Goal: Navigation & Orientation: Find specific page/section

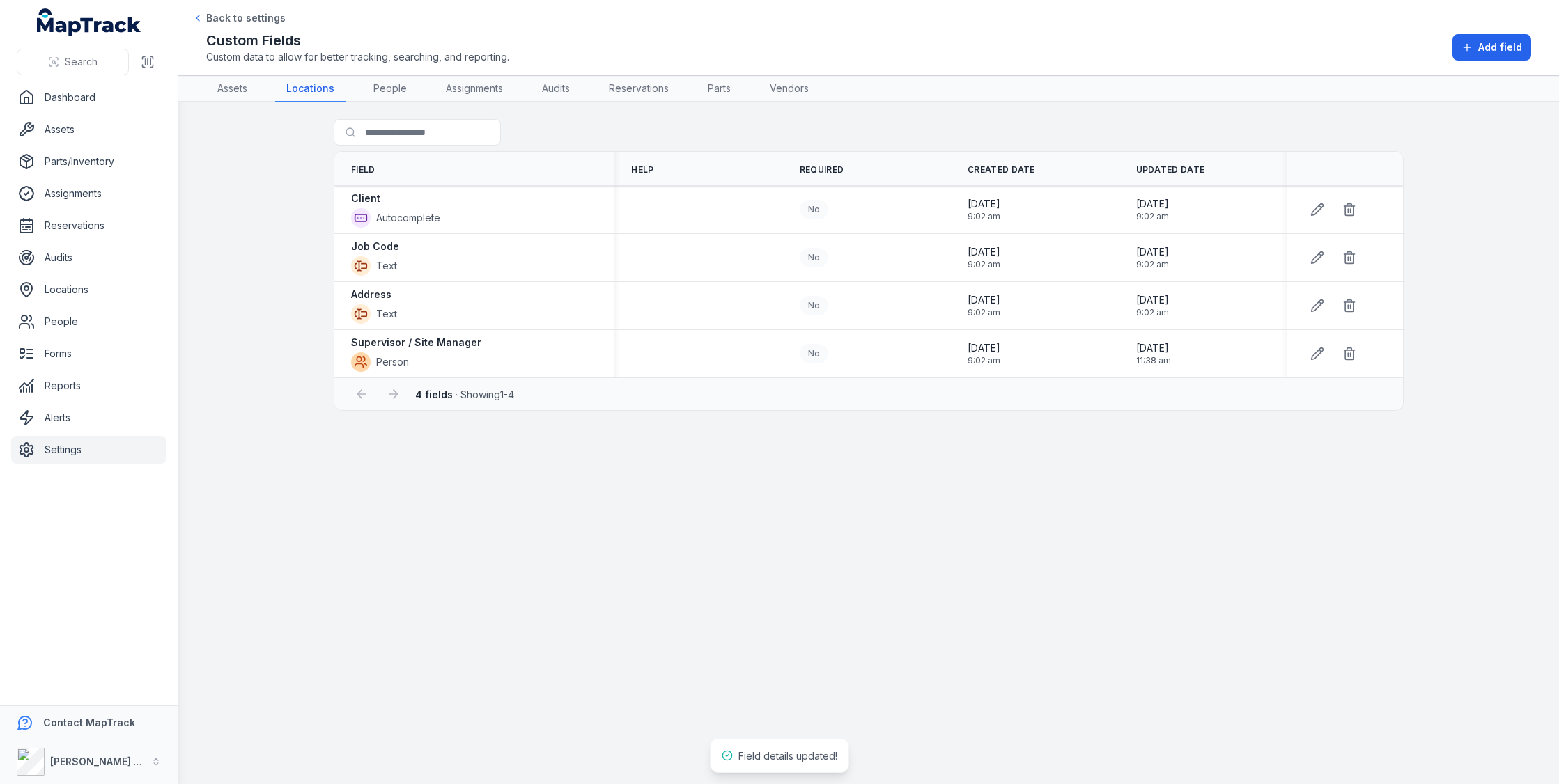
click at [274, 333] on main "Search for fields Field Help Required Created Date Updated Date Client Autocomp…" at bounding box center [869, 443] width 1380 height 682
click at [256, 251] on main "Search for fields Field Help Required Created Date Updated Date Client Autocomp…" at bounding box center [869, 443] width 1380 height 682
click at [572, 84] on link "Audits" at bounding box center [556, 89] width 50 height 26
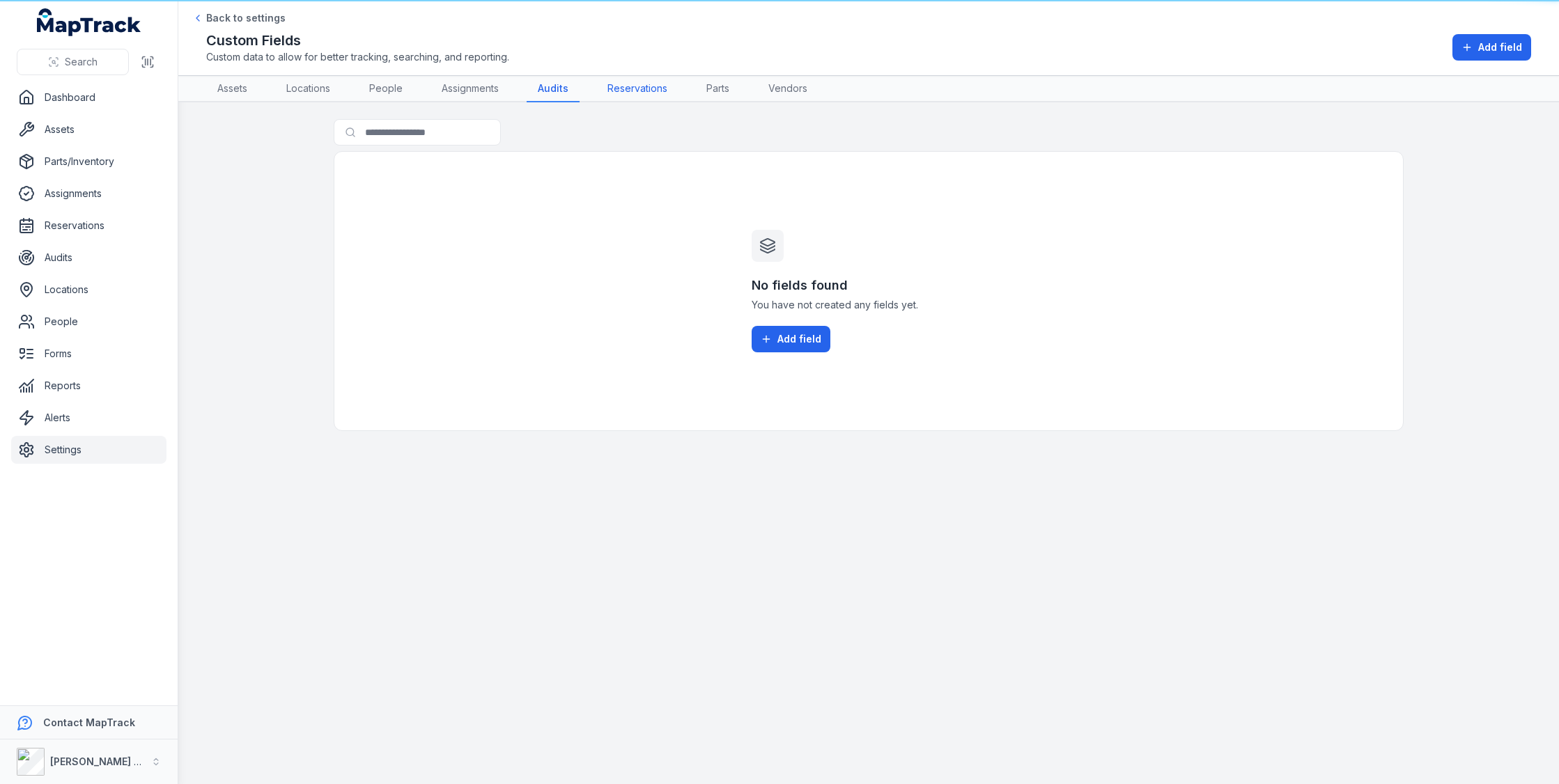
click at [648, 86] on link "Reservations" at bounding box center [637, 89] width 82 height 26
click at [720, 86] on link "Parts" at bounding box center [719, 89] width 46 height 26
click at [798, 88] on link "Vendors" at bounding box center [787, 89] width 61 height 26
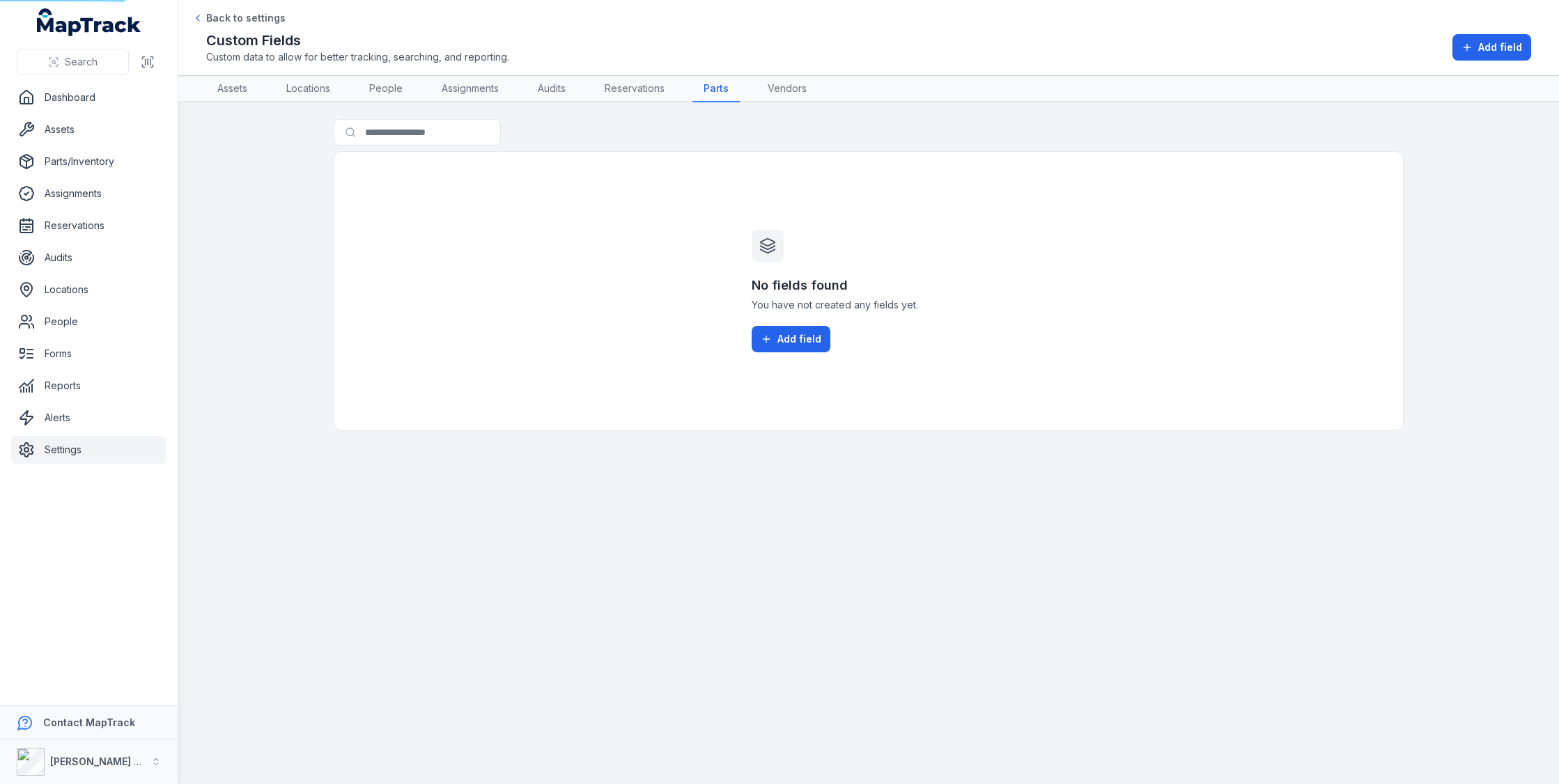
click at [706, 141] on div "Search for fields" at bounding box center [869, 135] width 1070 height 32
click at [255, 96] on link "Assets" at bounding box center [233, 89] width 52 height 26
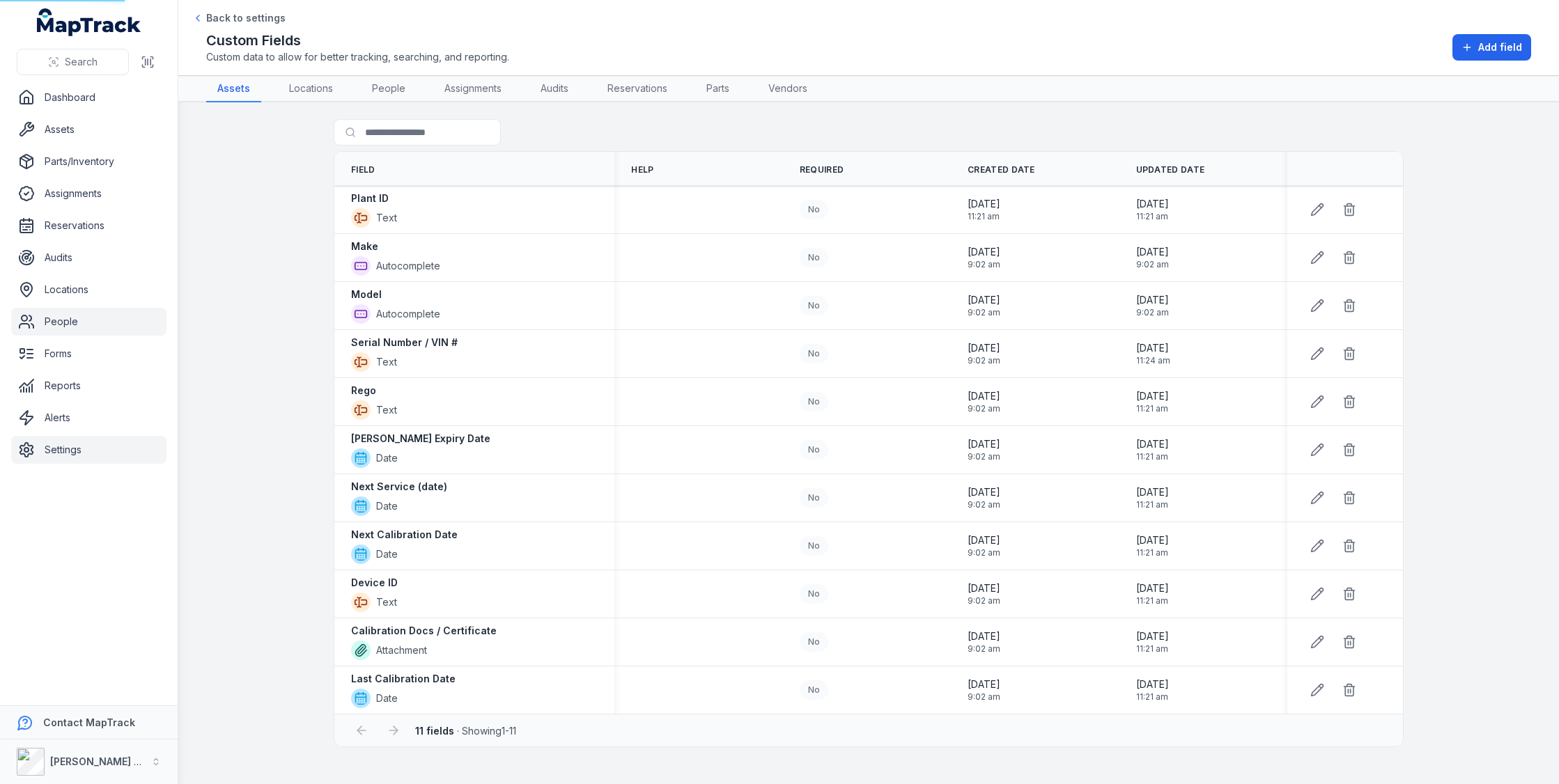
click at [78, 312] on link "People" at bounding box center [88, 322] width 155 height 28
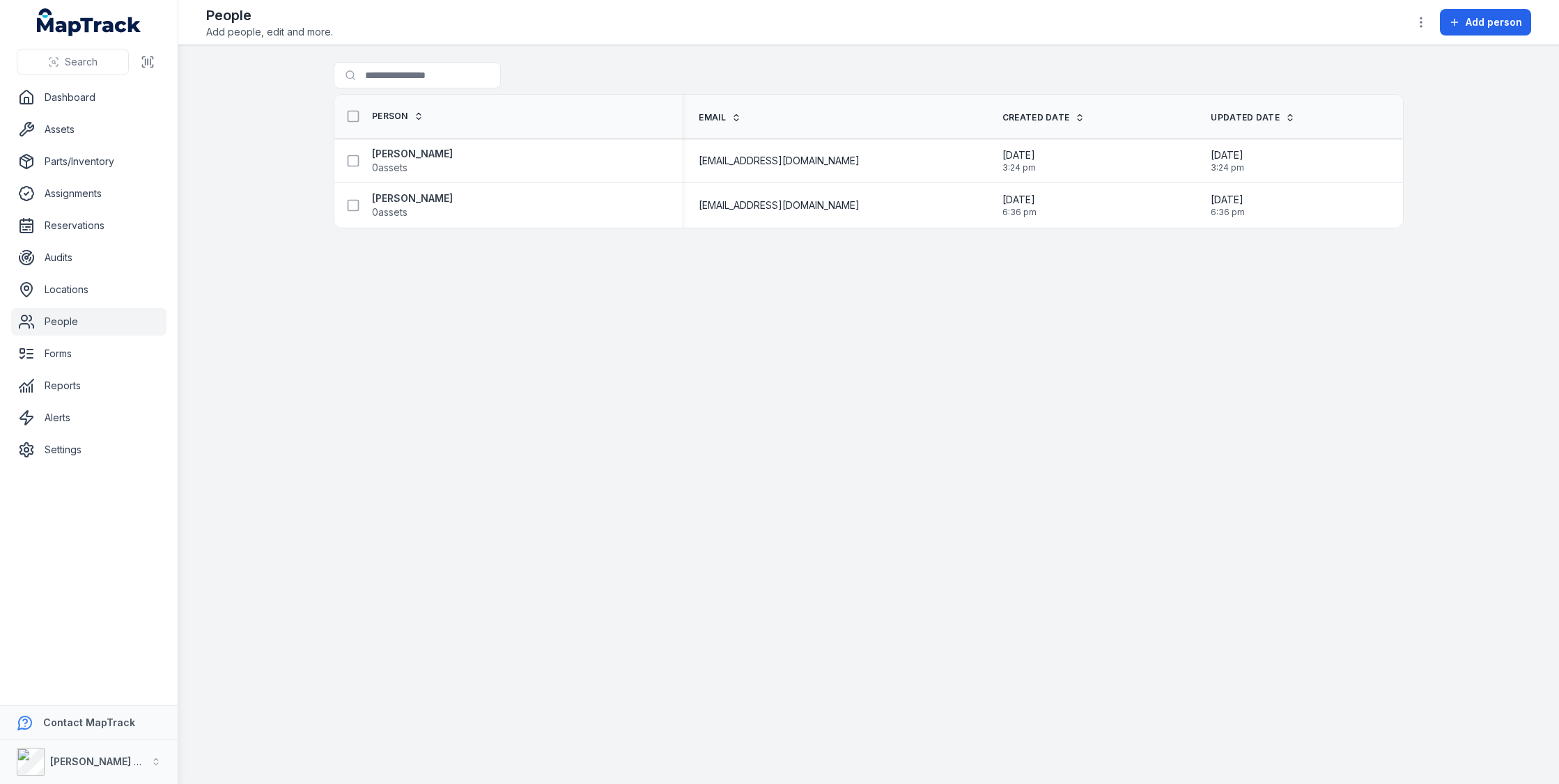
click at [385, 298] on main "Search for people Person Email Created Date Updated Date [PERSON_NAME] 0 assets…" at bounding box center [869, 415] width 1380 height 739
click at [126, 140] on link "Assets" at bounding box center [88, 129] width 155 height 28
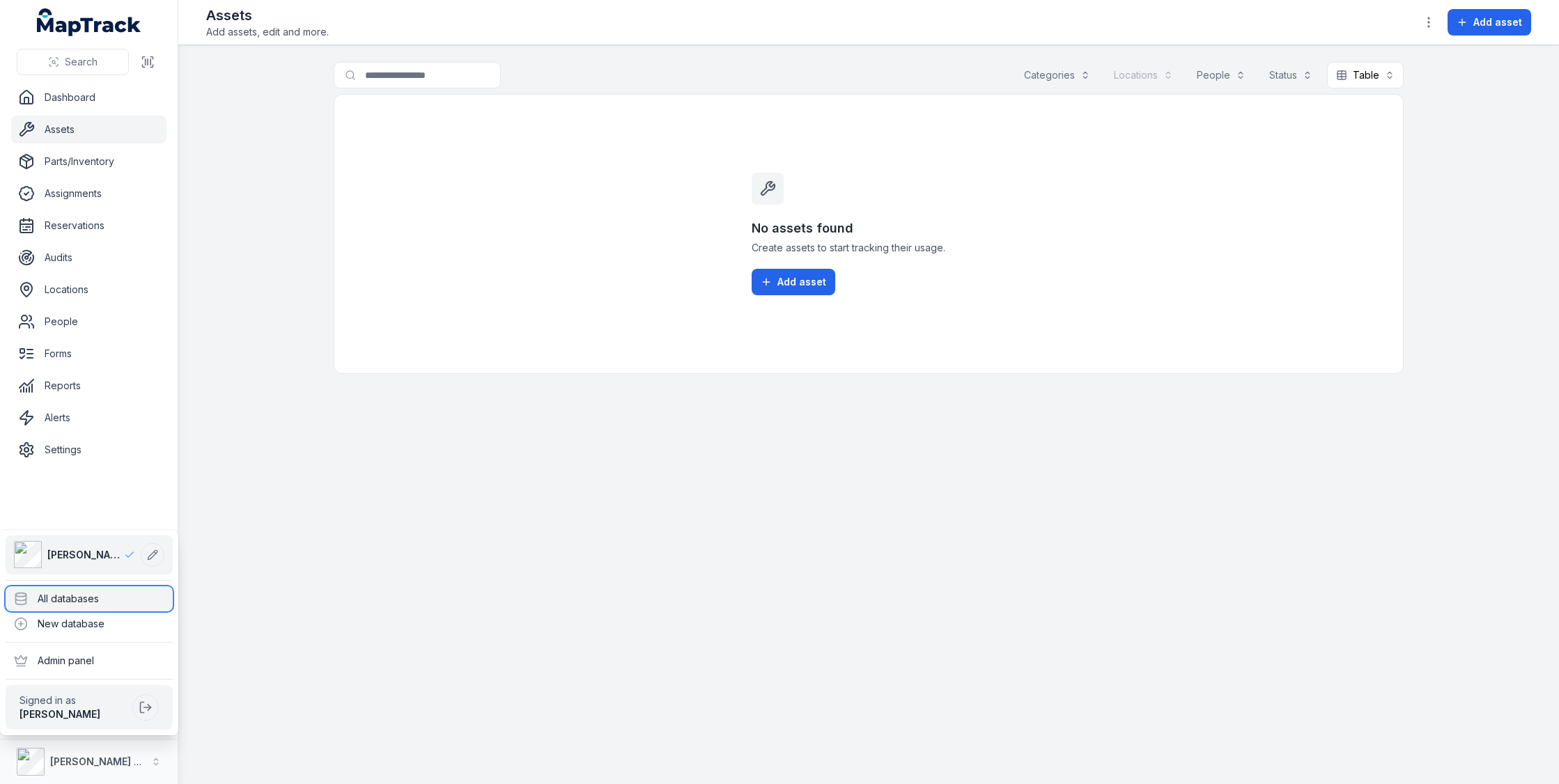
click at [112, 594] on div "All databases" at bounding box center [89, 599] width 167 height 25
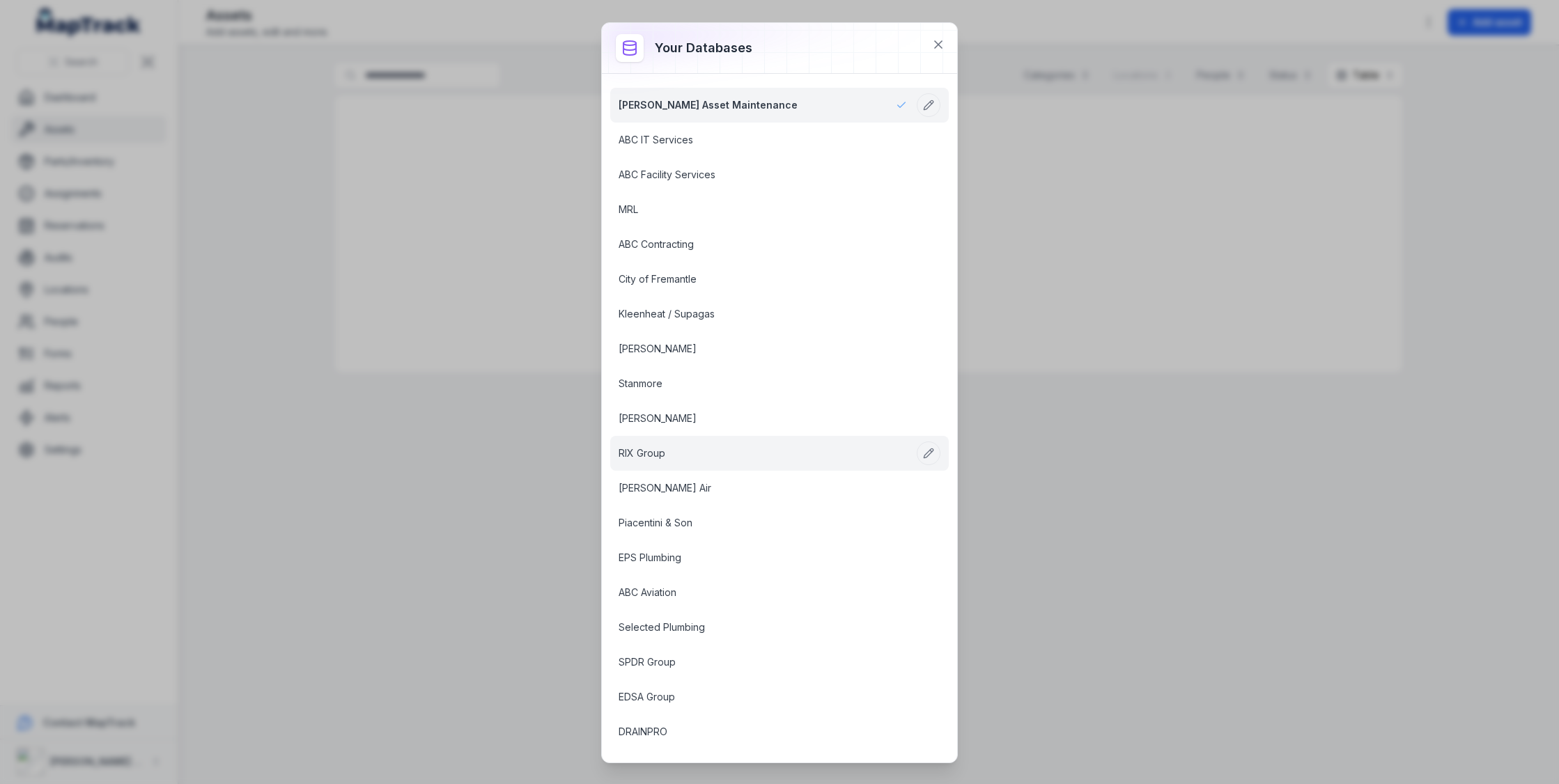
click at [686, 458] on link "RIX Group" at bounding box center [763, 453] width 288 height 14
